Goal: Transaction & Acquisition: Purchase product/service

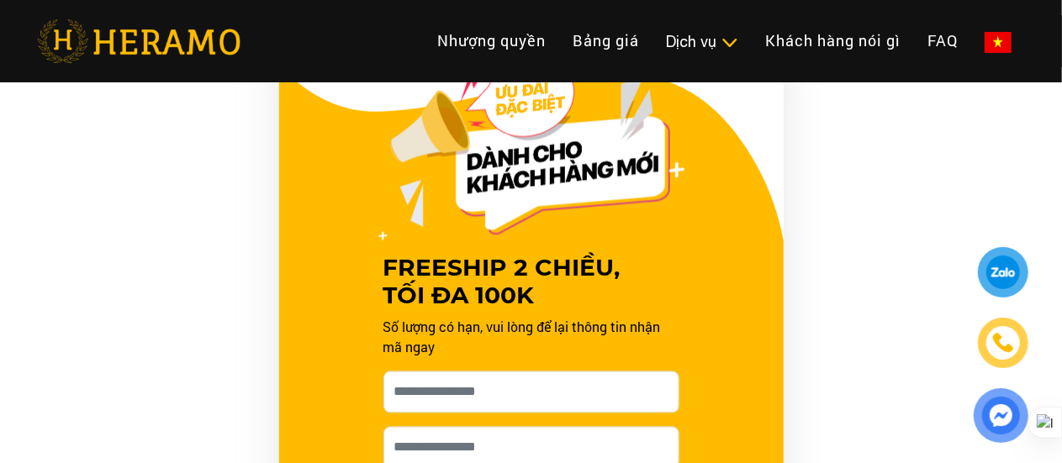
scroll to position [1681, 0]
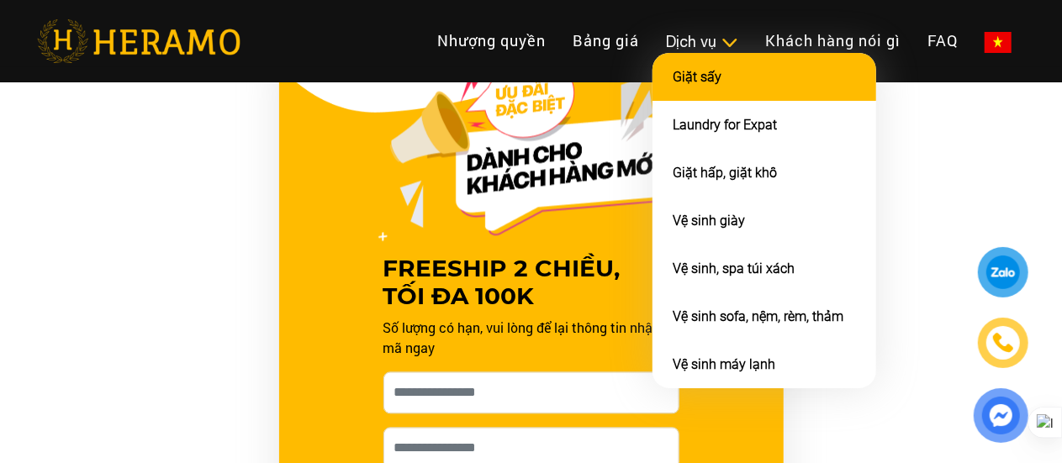
click at [652, 77] on li "Giặt sấy" at bounding box center [764, 77] width 224 height 48
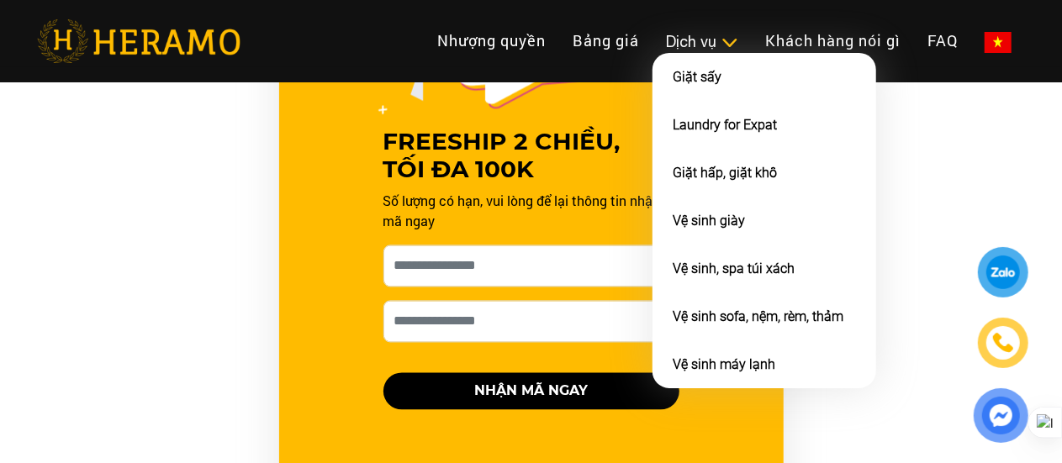
scroll to position [1584, 0]
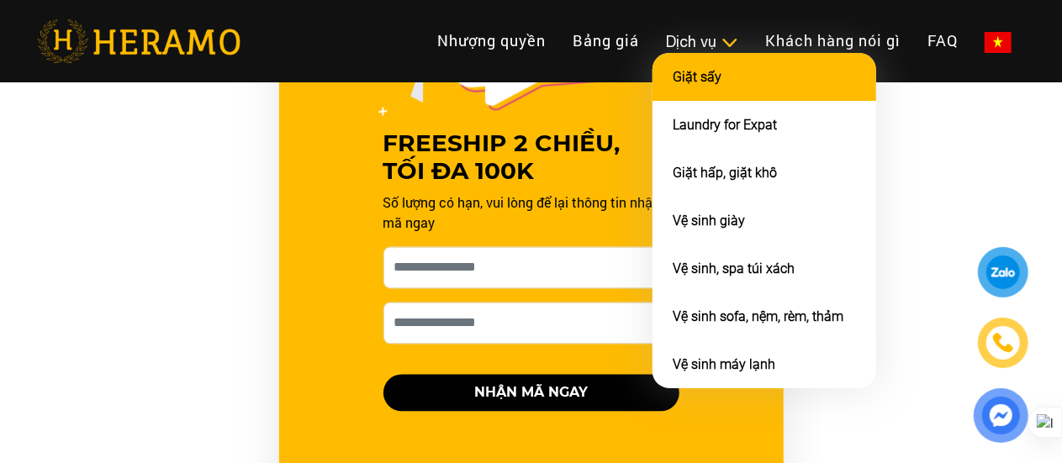
click at [652, 101] on li "Giặt sấy" at bounding box center [764, 77] width 224 height 48
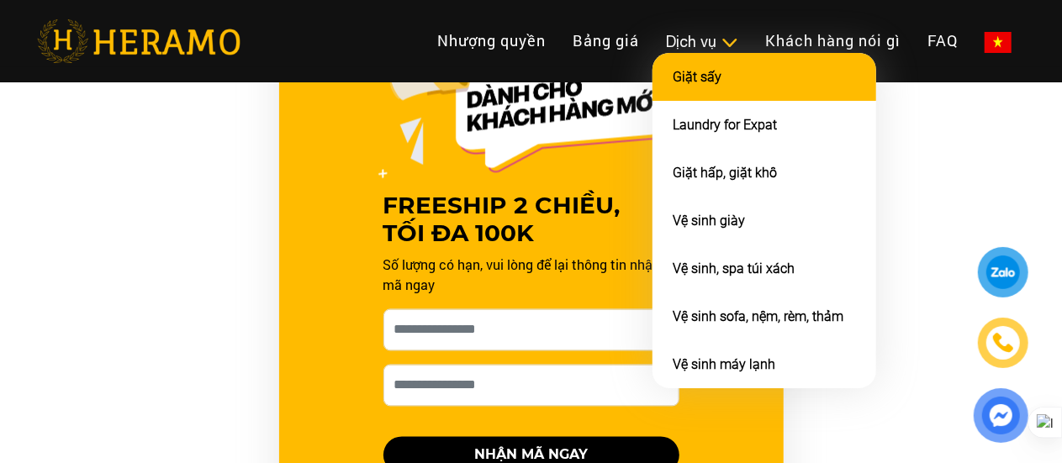
click at [652, 98] on li "Giặt sấy" at bounding box center [764, 77] width 224 height 48
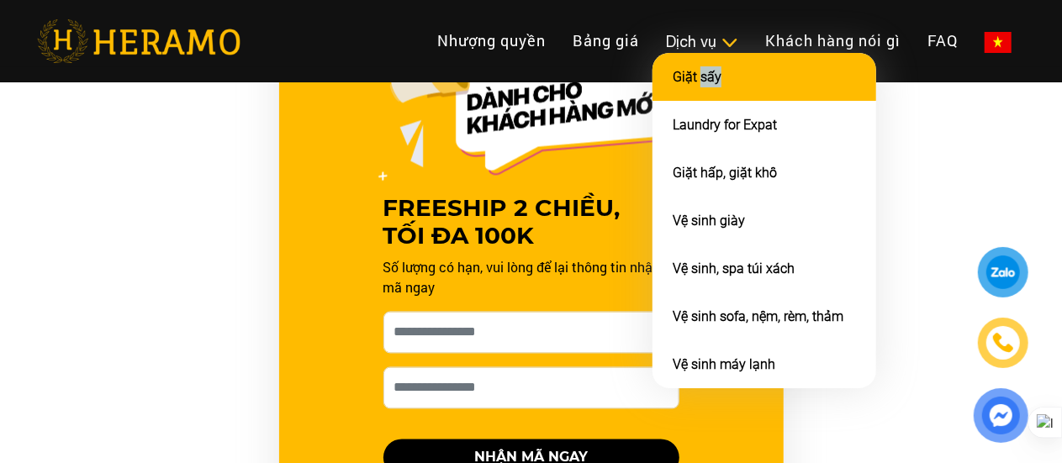
click at [652, 98] on li "Giặt sấy" at bounding box center [764, 77] width 224 height 48
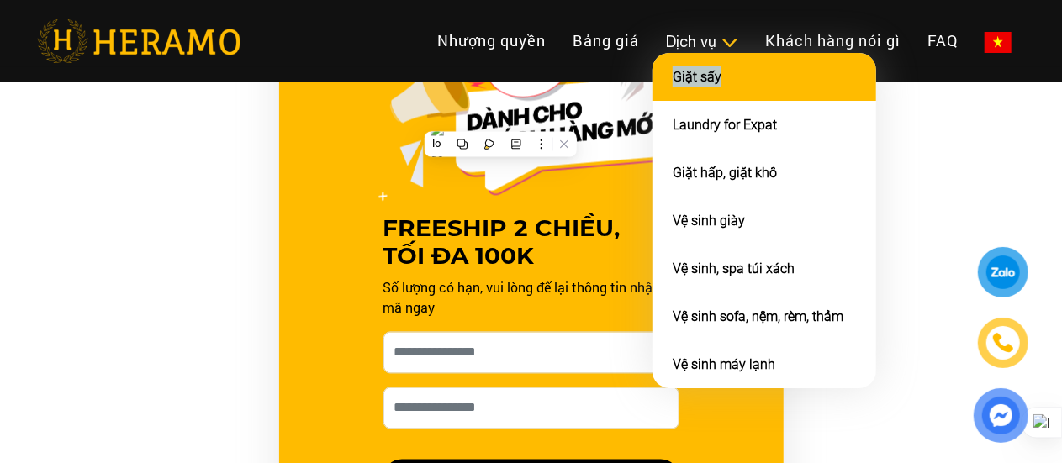
click at [652, 99] on li "Giặt sấy" at bounding box center [764, 77] width 224 height 48
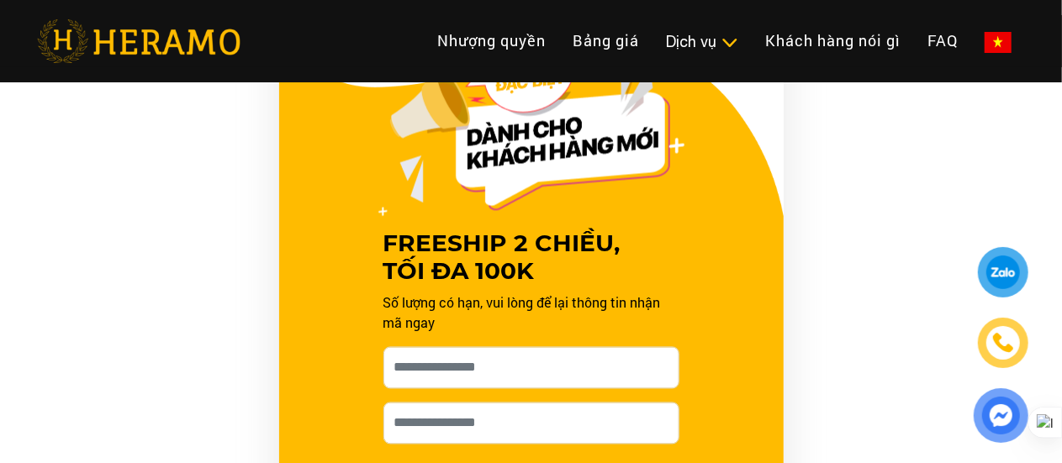
click at [707, 187] on div "FREESHIP 2 CHIỀU, TỐI ĐA 100K Số lượng có hạn, vui lòng để lại thông tin nhận m…" at bounding box center [531, 329] width 504 height 605
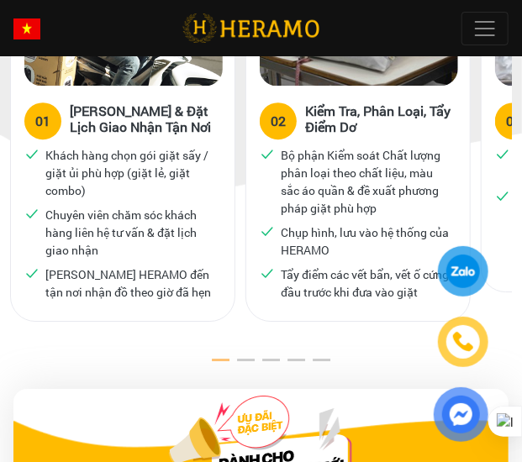
scroll to position [1195, 0]
